Goal: Task Accomplishment & Management: Complete application form

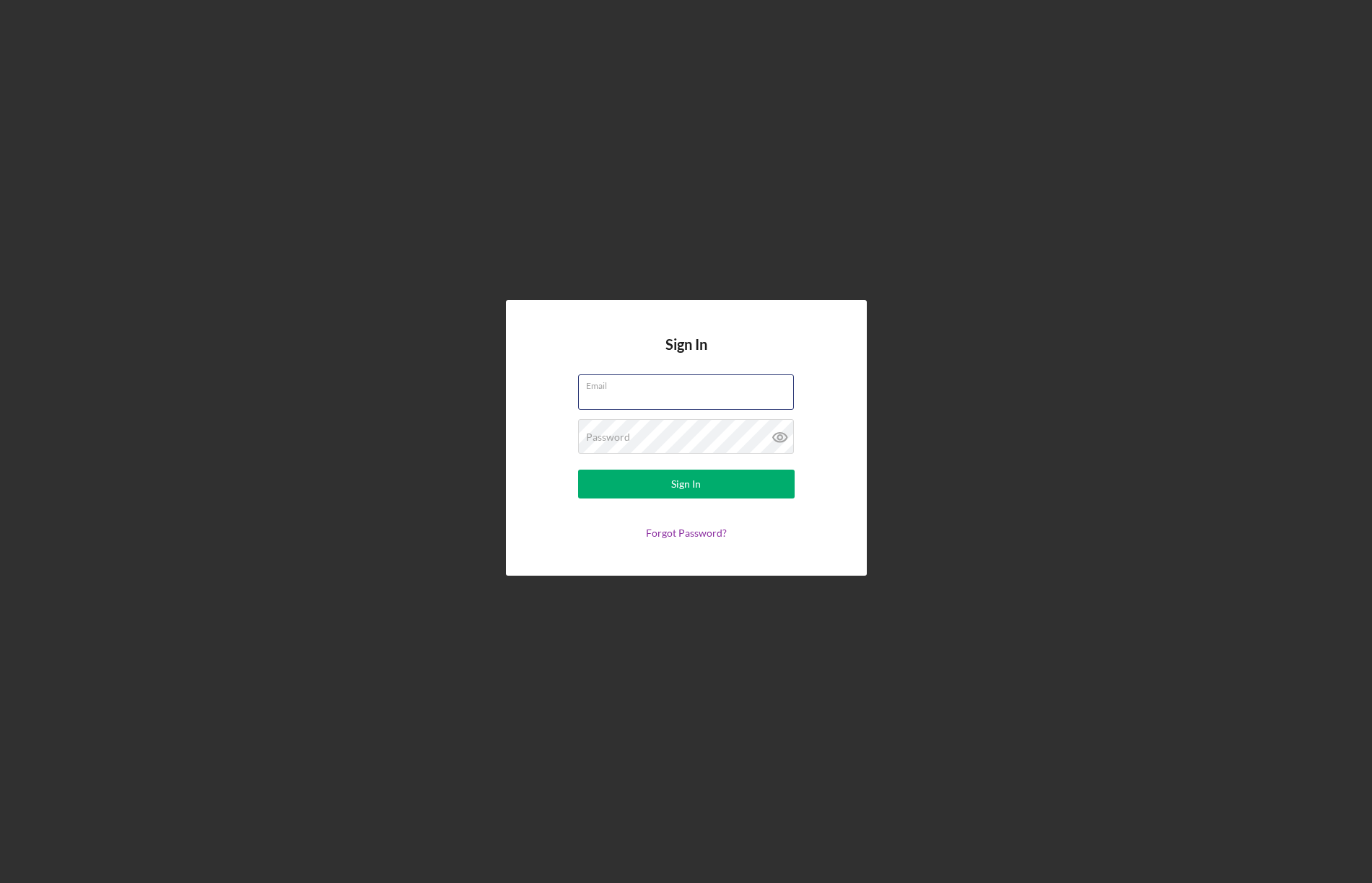
type input "[PERSON_NAME][EMAIL_ADDRESS][PERSON_NAME][DOMAIN_NAME]"
click at [698, 480] on div "Sign In" at bounding box center [686, 484] width 29 height 29
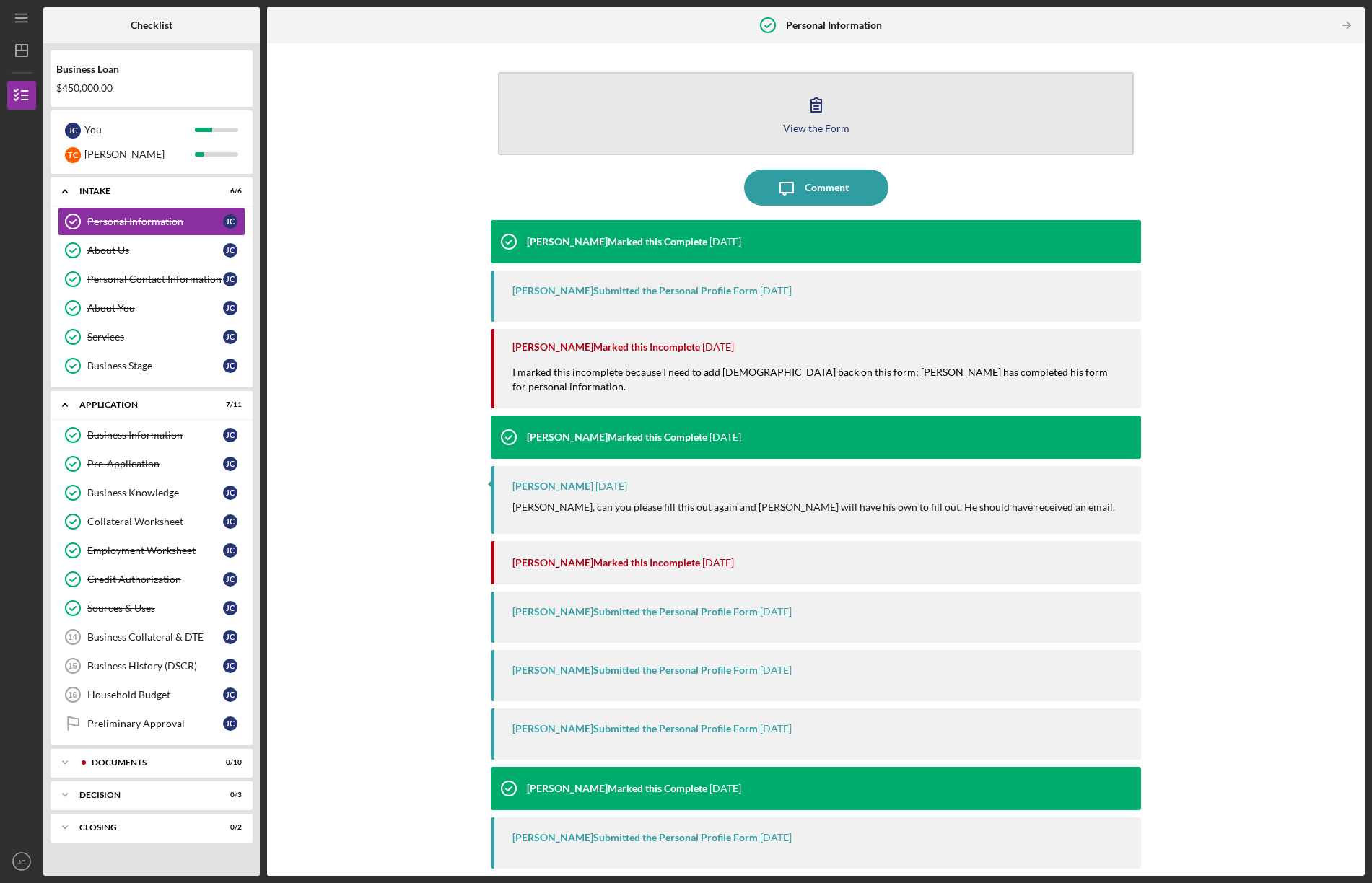
click at [816, 105] on icon "button" at bounding box center [816, 105] width 36 height 36
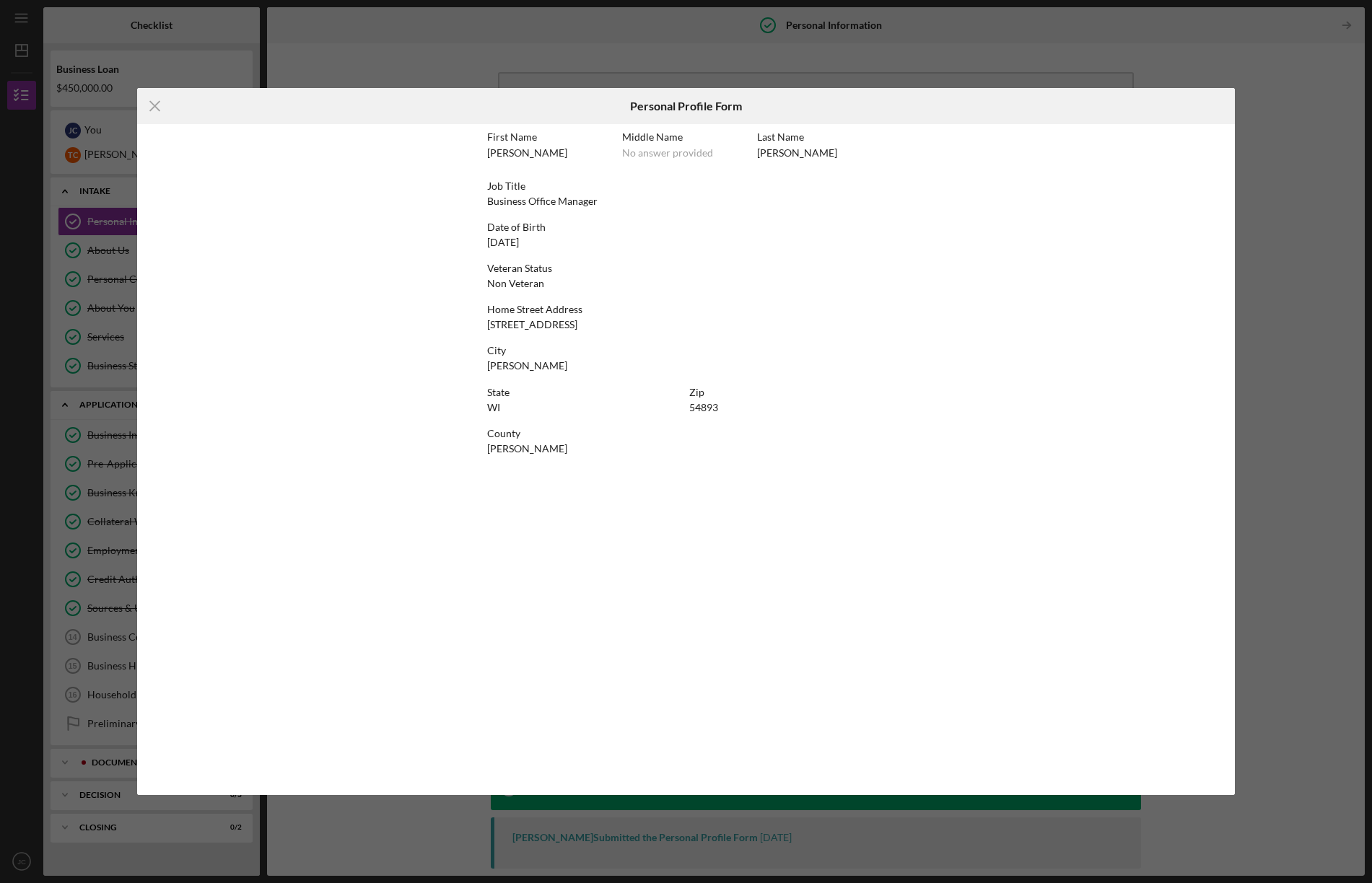
scroll to position [2, 0]
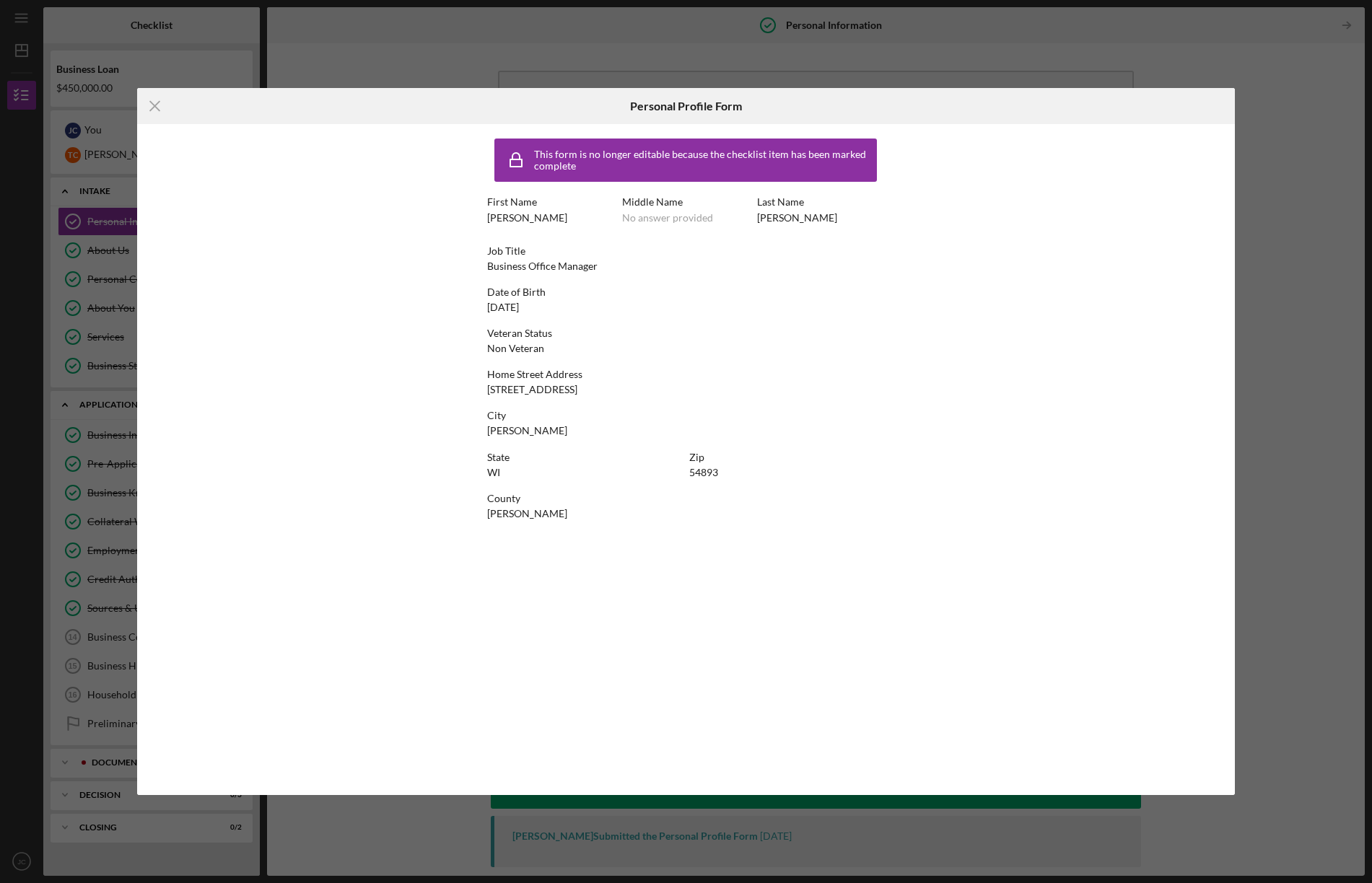
click at [669, 212] on div "No answer provided" at bounding box center [668, 218] width 91 height 11
drag, startPoint x: 715, startPoint y: 212, endPoint x: 722, endPoint y: 218, distance: 9.2
click at [722, 218] on div "Middle Name No answer provided" at bounding box center [686, 210] width 127 height 26
drag, startPoint x: 720, startPoint y: 217, endPoint x: 621, endPoint y: 218, distance: 99.0
click at [621, 219] on div "First Name [PERSON_NAME] Middle Name No answer provided Last Name [PERSON_NAME]" at bounding box center [686, 217] width 397 height 42
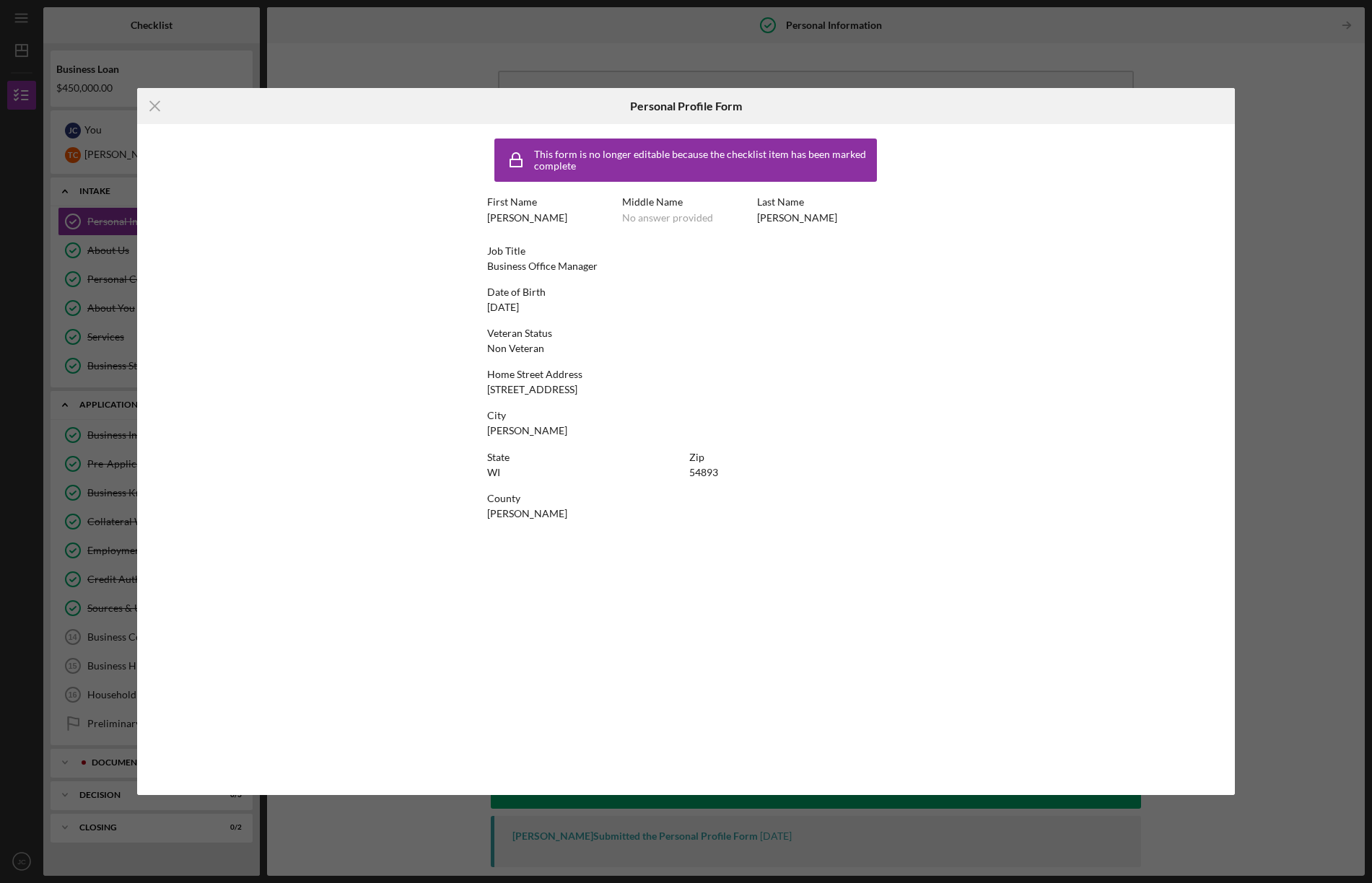
click at [285, 251] on div "This form is no longer editable because the checklist item has been marked comp…" at bounding box center [686, 459] width 1097 height 671
click at [149, 102] on icon "Icon/Menu Close" at bounding box center [155, 106] width 36 height 36
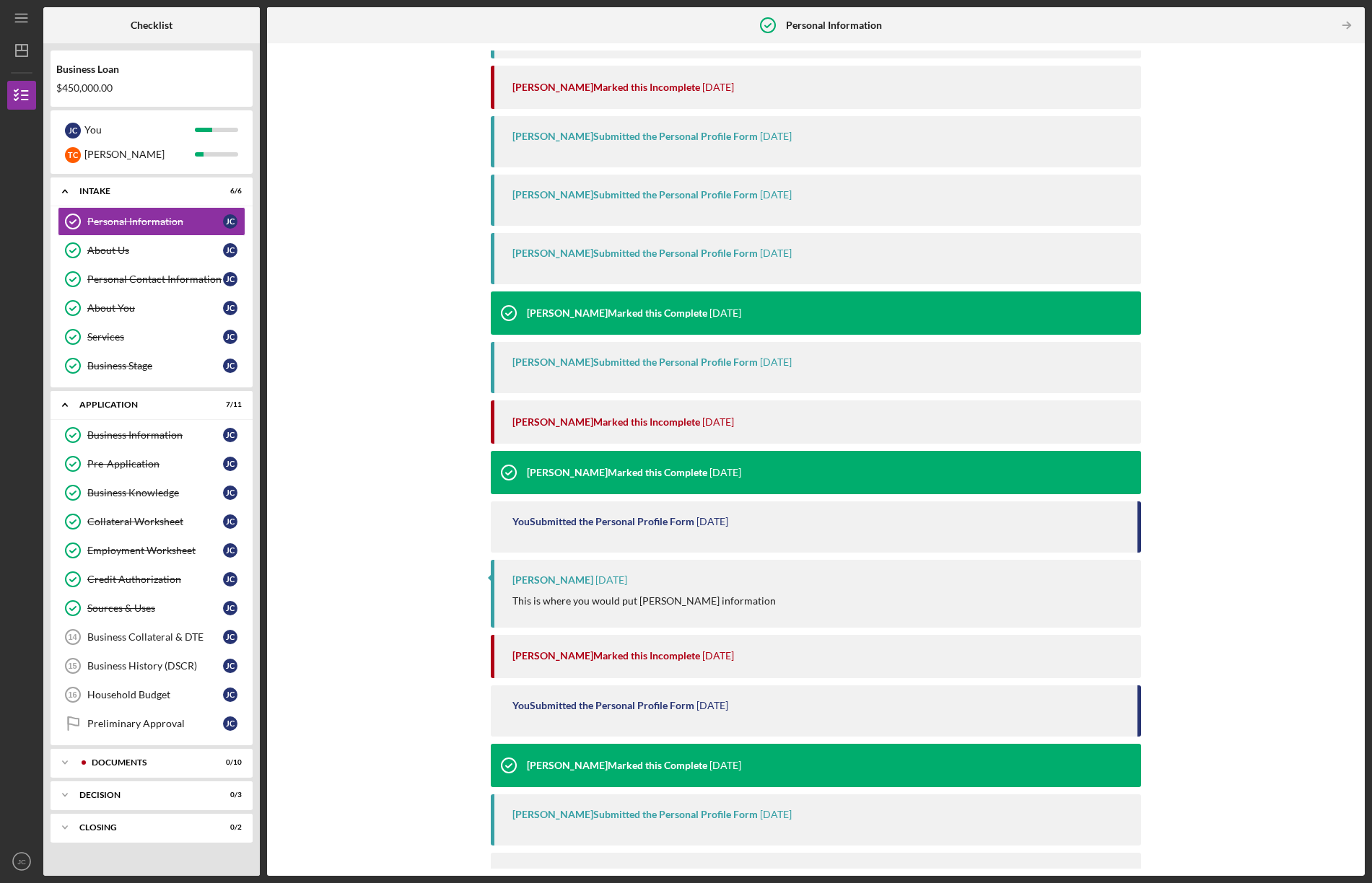
scroll to position [487, 0]
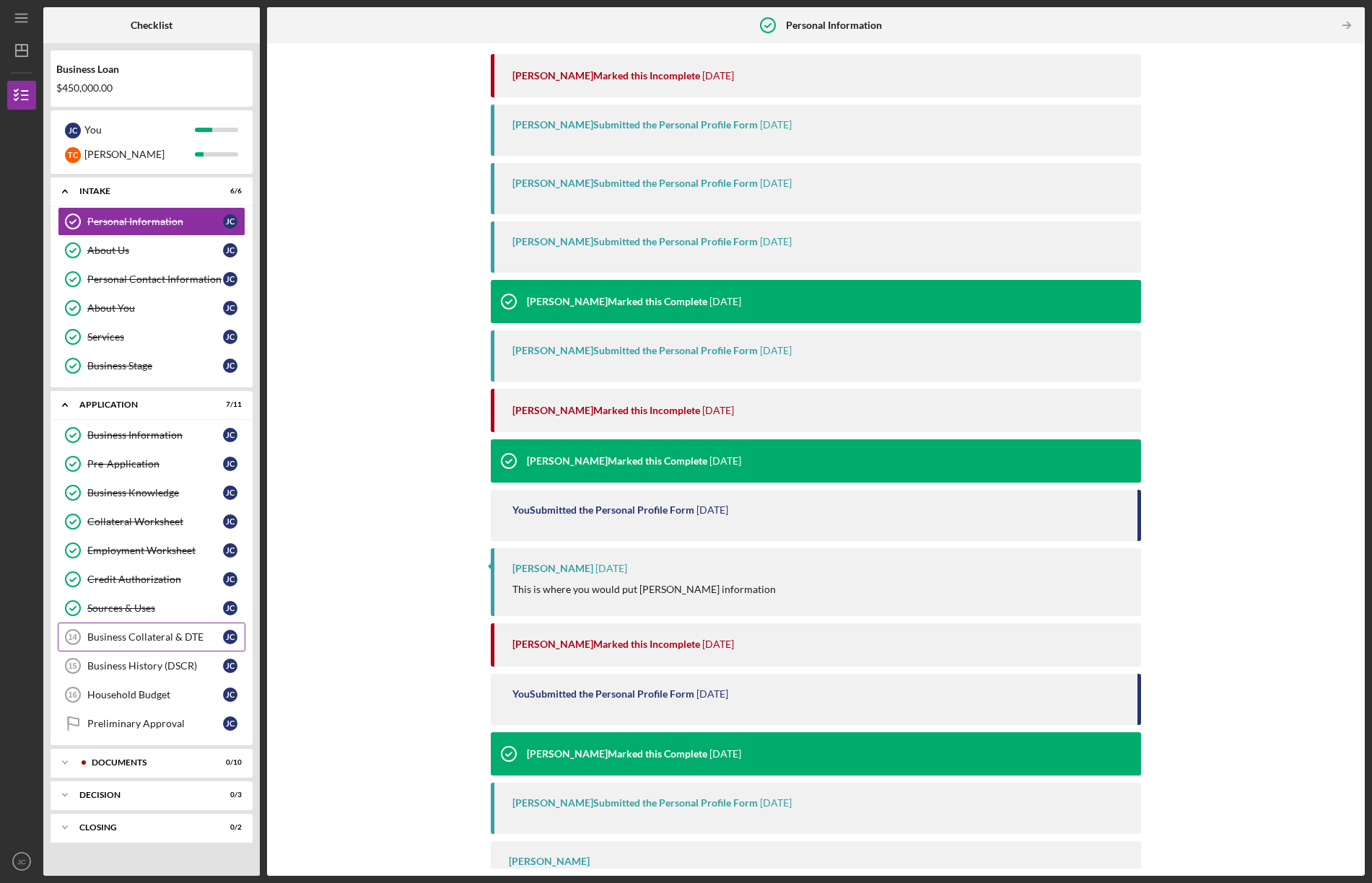
click at [127, 638] on div "Business Collateral & DTE" at bounding box center [155, 637] width 136 height 11
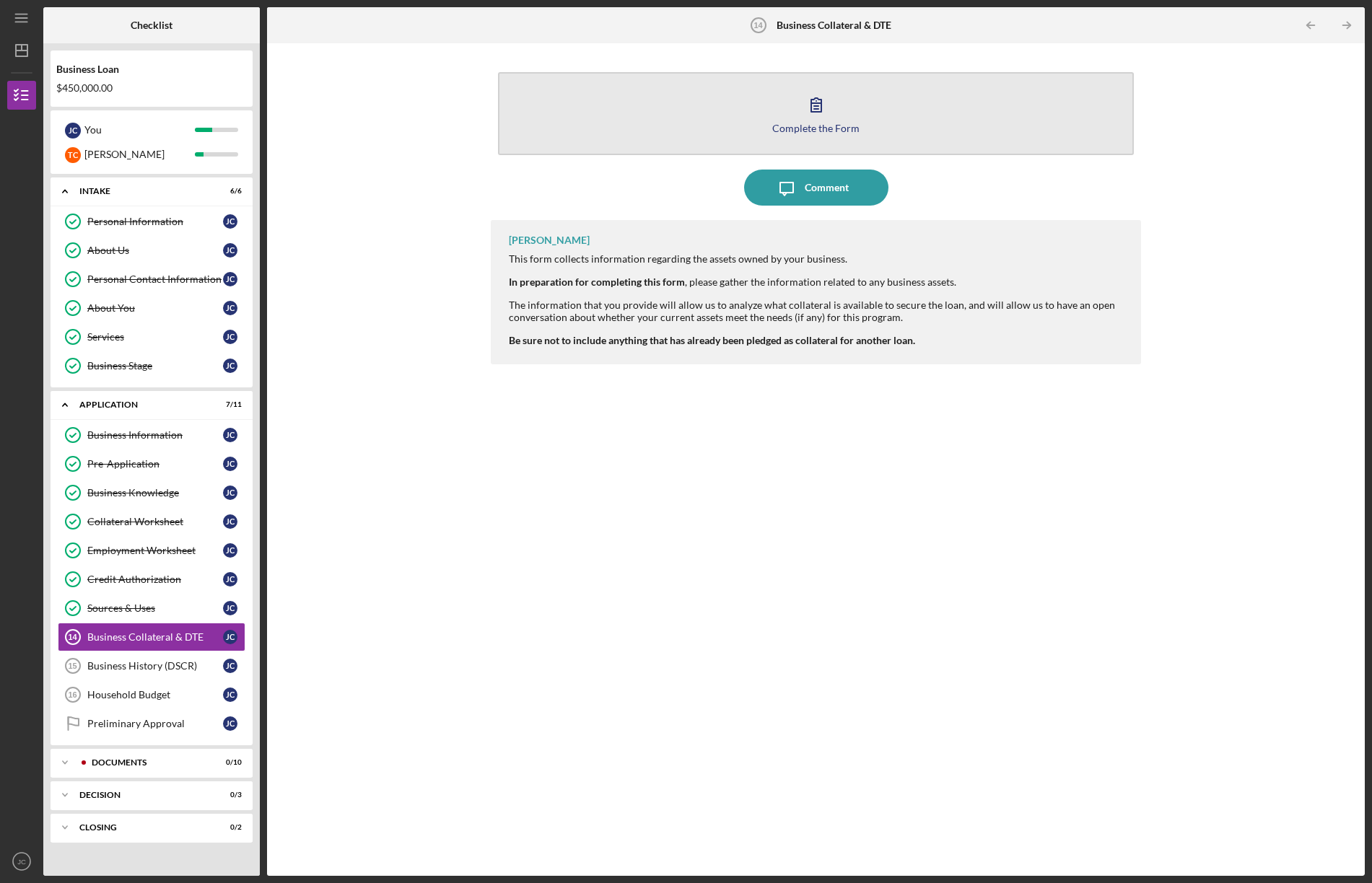
click at [808, 126] on div "Complete the Form" at bounding box center [816, 127] width 87 height 10
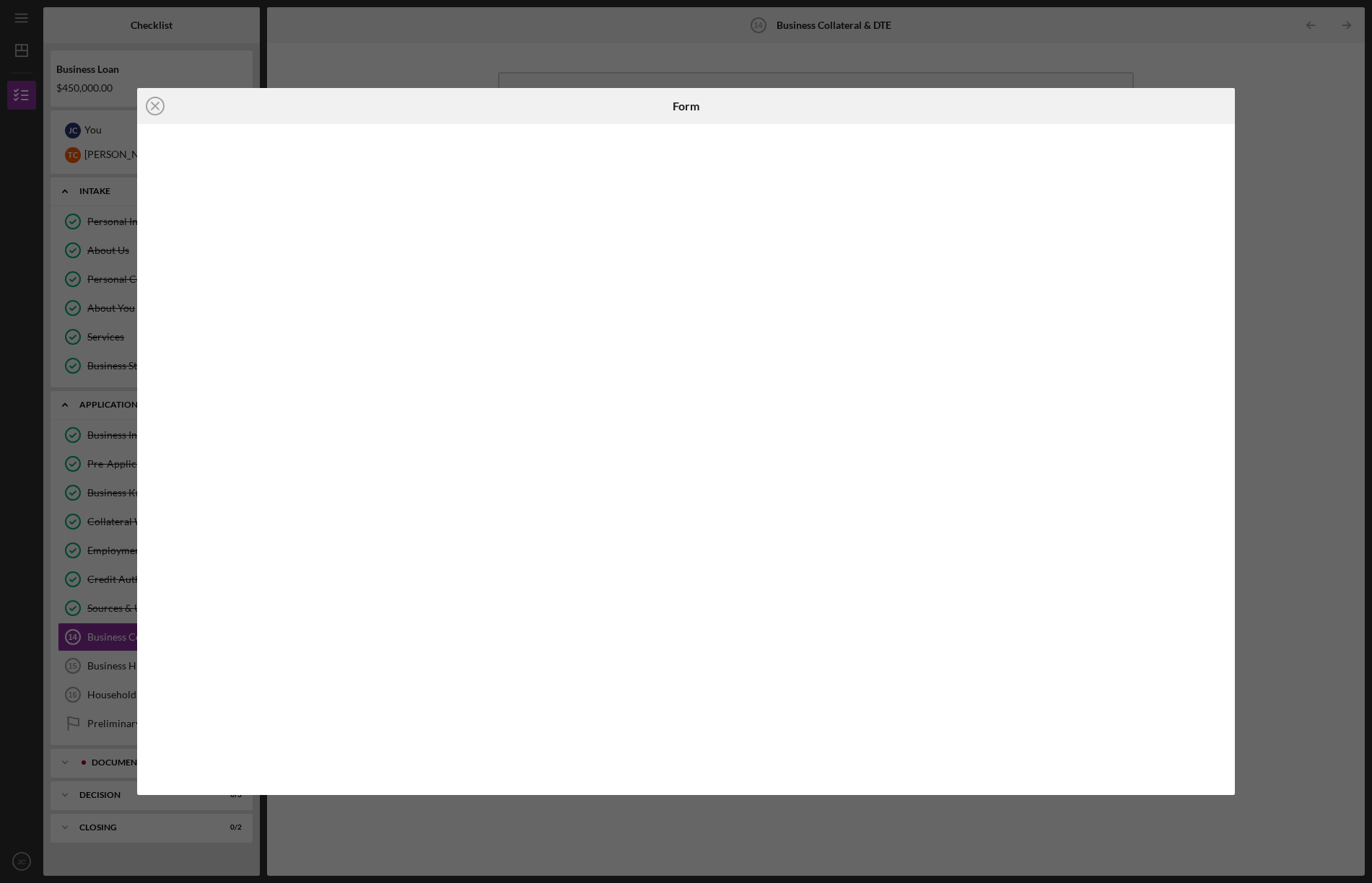
click at [104, 681] on div "Icon/Close Form" at bounding box center [686, 441] width 1372 height 883
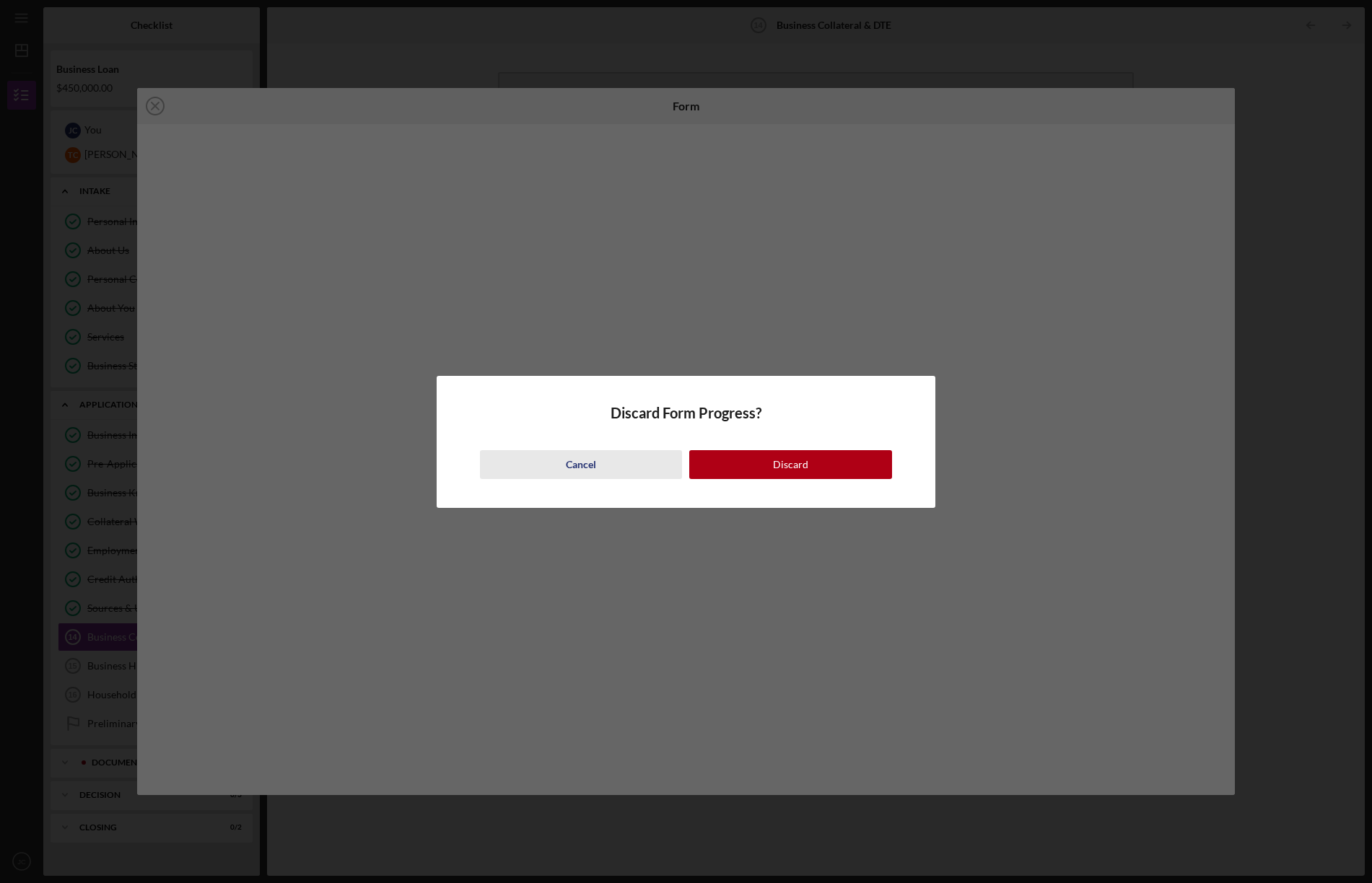
click at [571, 464] on div "Cancel" at bounding box center [581, 465] width 30 height 29
